Goal: Task Accomplishment & Management: Manage account settings

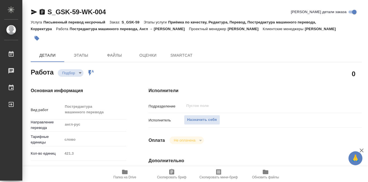
type textarea "x"
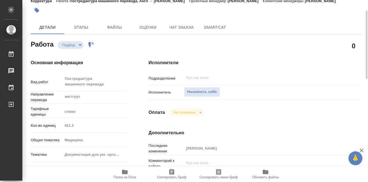
type textarea "x"
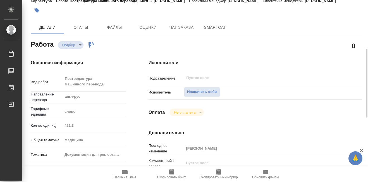
scroll to position [56, 0]
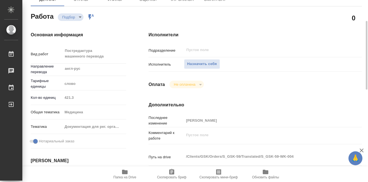
type textarea "x"
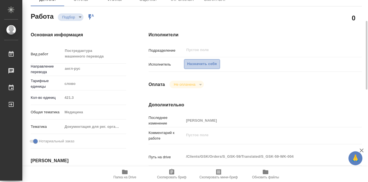
drag, startPoint x: 198, startPoint y: 64, endPoint x: 190, endPoint y: 61, distance: 7.7
click at [198, 65] on span "Назначить себя" at bounding box center [202, 64] width 30 height 6
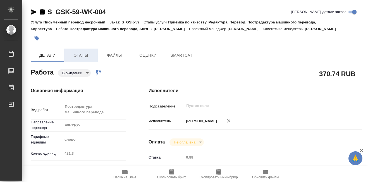
type textarea "x"
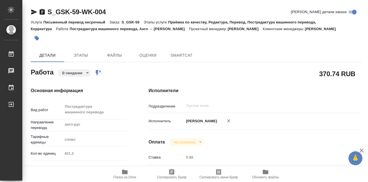
type textarea "x"
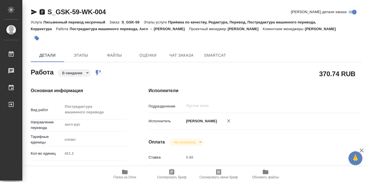
type textarea "x"
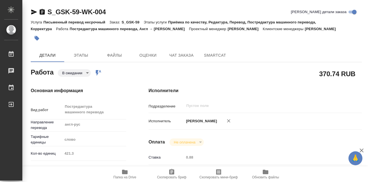
click at [88, 71] on body "🙏 .cls-1 fill:#fff; AWATERA Martynova Aleksandra Работы Чаты График Выйти S_GSK…" at bounding box center [184, 91] width 368 height 182
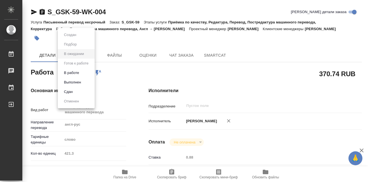
type textarea "x"
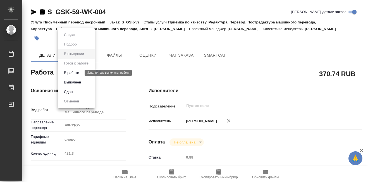
click at [76, 72] on button "В работе" at bounding box center [71, 73] width 18 height 6
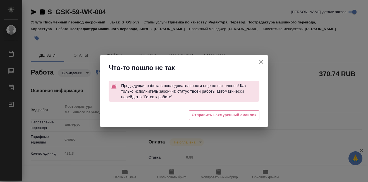
type textarea "x"
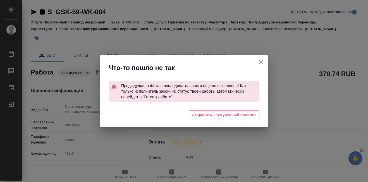
type textarea "x"
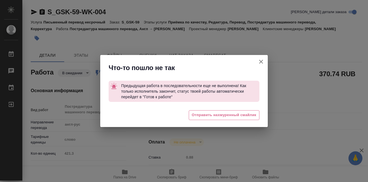
click at [263, 61] on icon "button" at bounding box center [261, 61] width 7 height 7
type textarea "x"
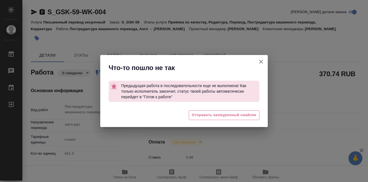
type textarea "x"
